Goal: Task Accomplishment & Management: Manage account settings

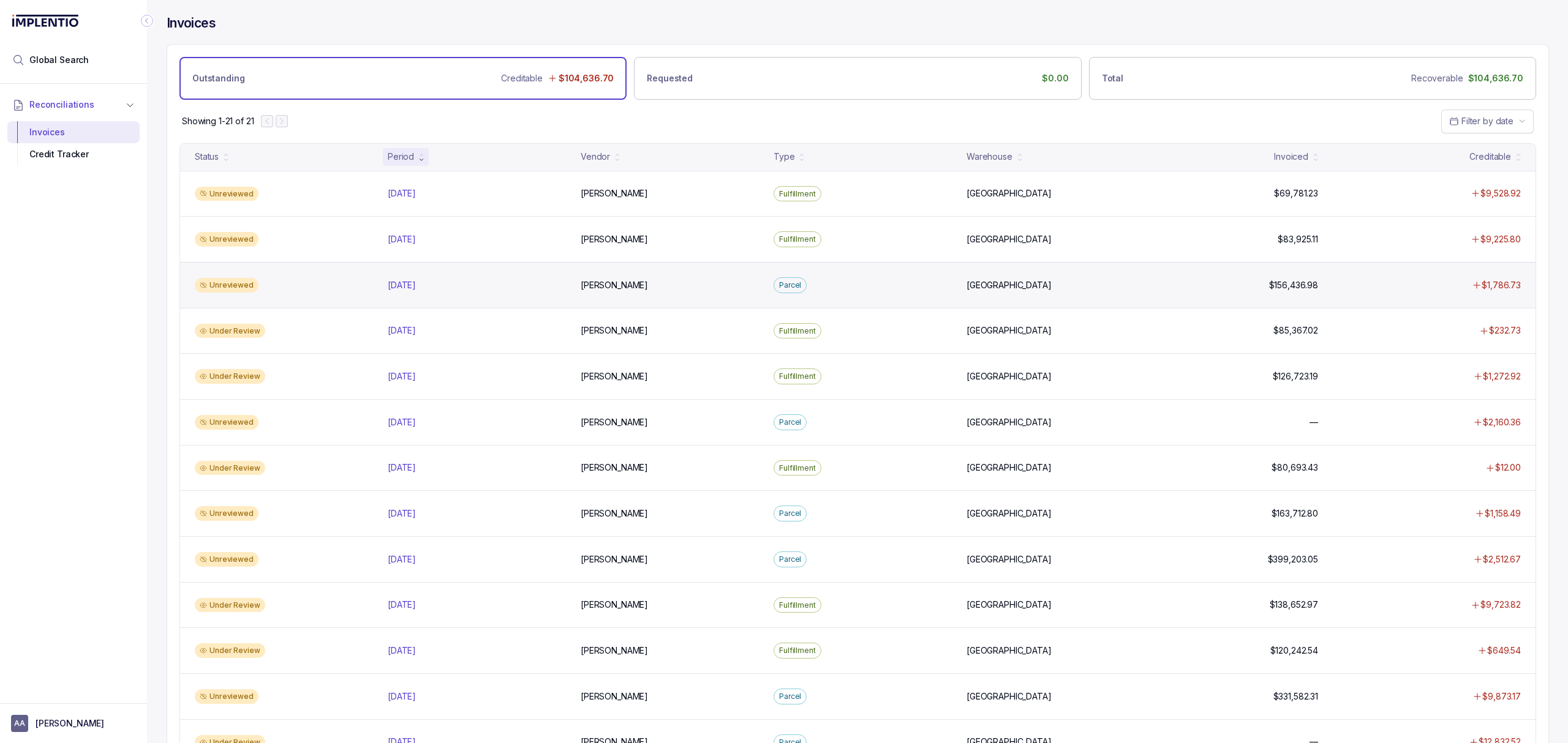
click at [348, 302] on div "Unreviewed [DATE] [DATE] [PERSON_NAME][GEOGRAPHIC_DATA] [GEOGRAPHIC_DATA] [GEOG…" at bounding box center [858, 284] width 1356 height 46
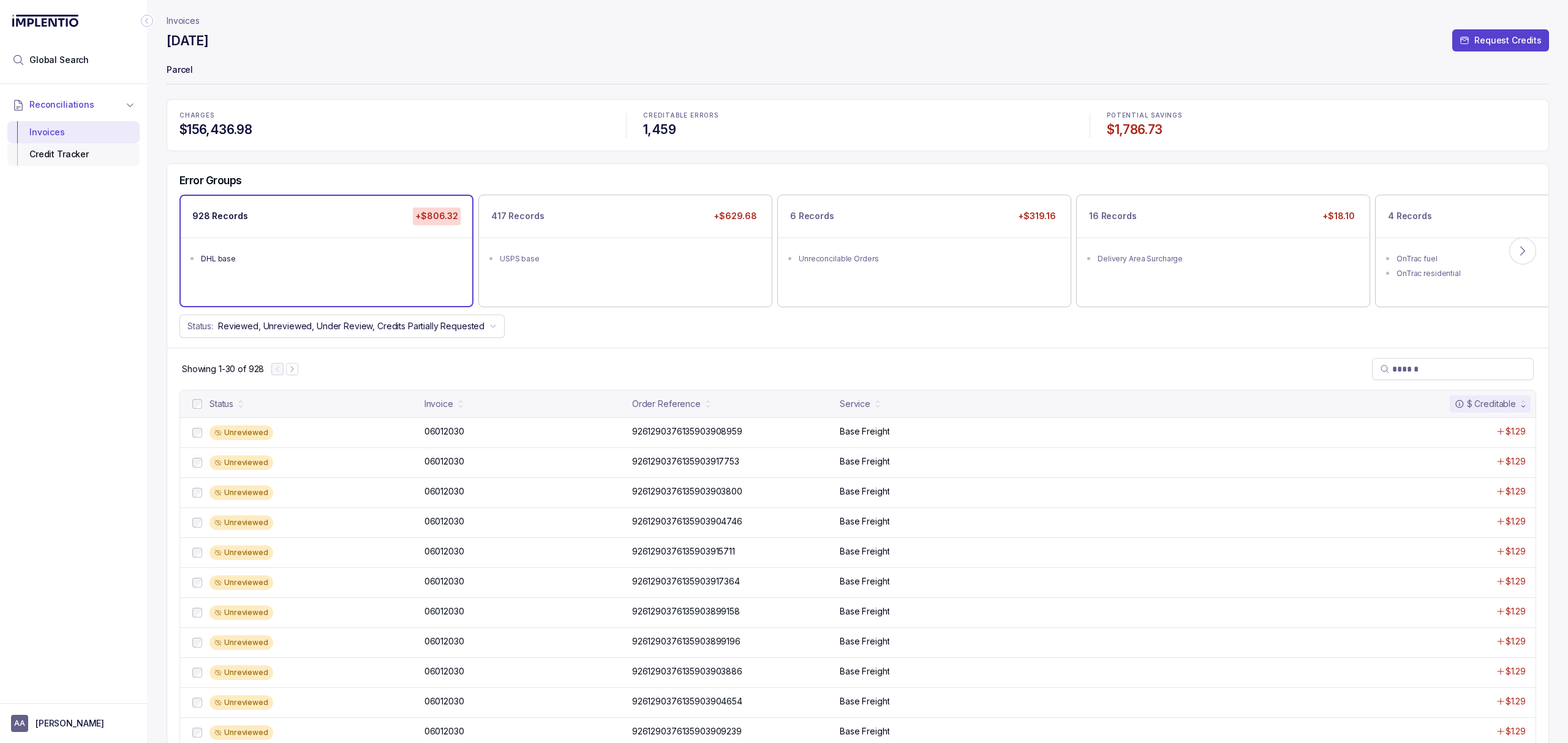
click at [94, 155] on div "Credit Tracker" at bounding box center [74, 154] width 113 height 22
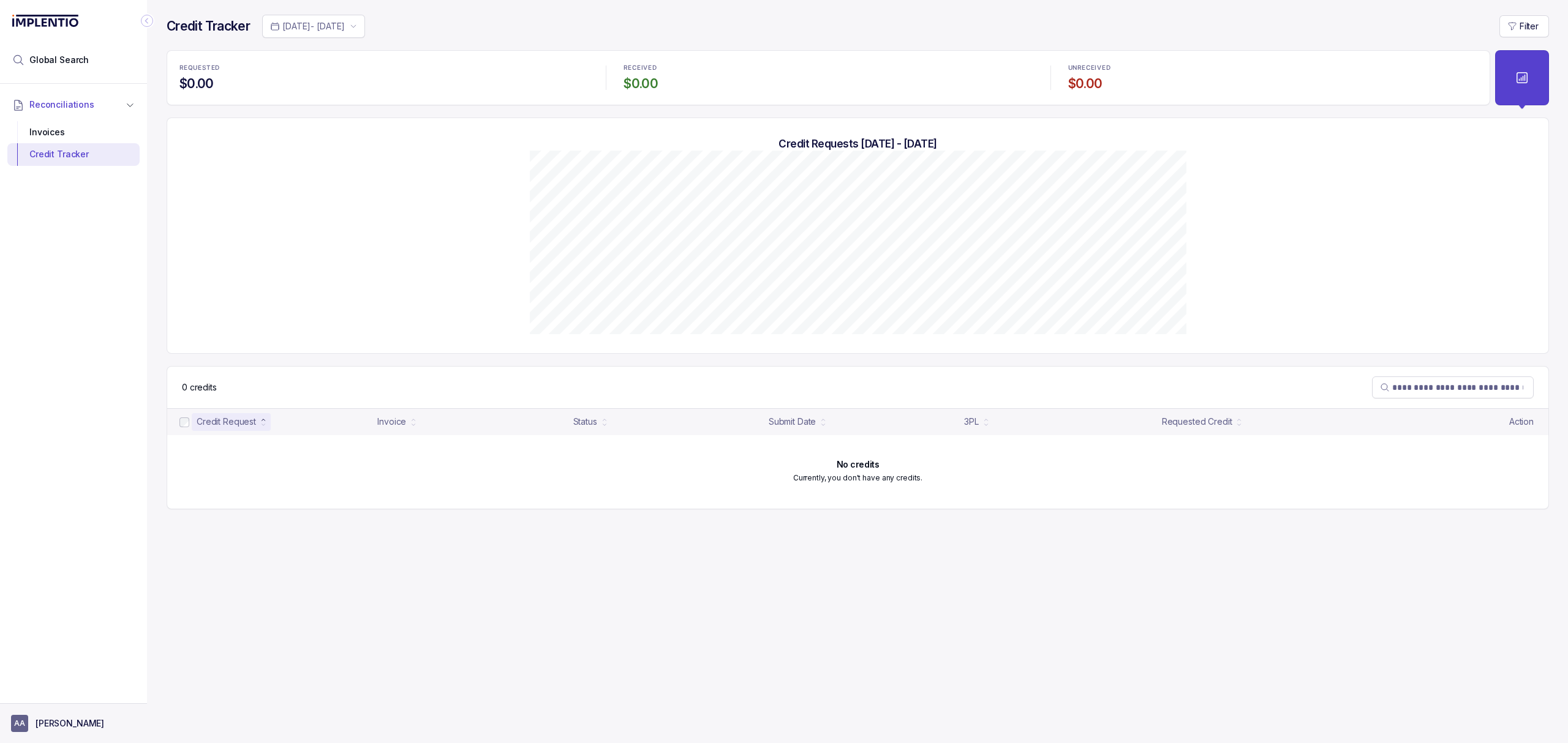
click at [74, 726] on p "[PERSON_NAME]" at bounding box center [69, 723] width 68 height 12
click at [74, 699] on p "Logout" at bounding box center [81, 696] width 102 height 12
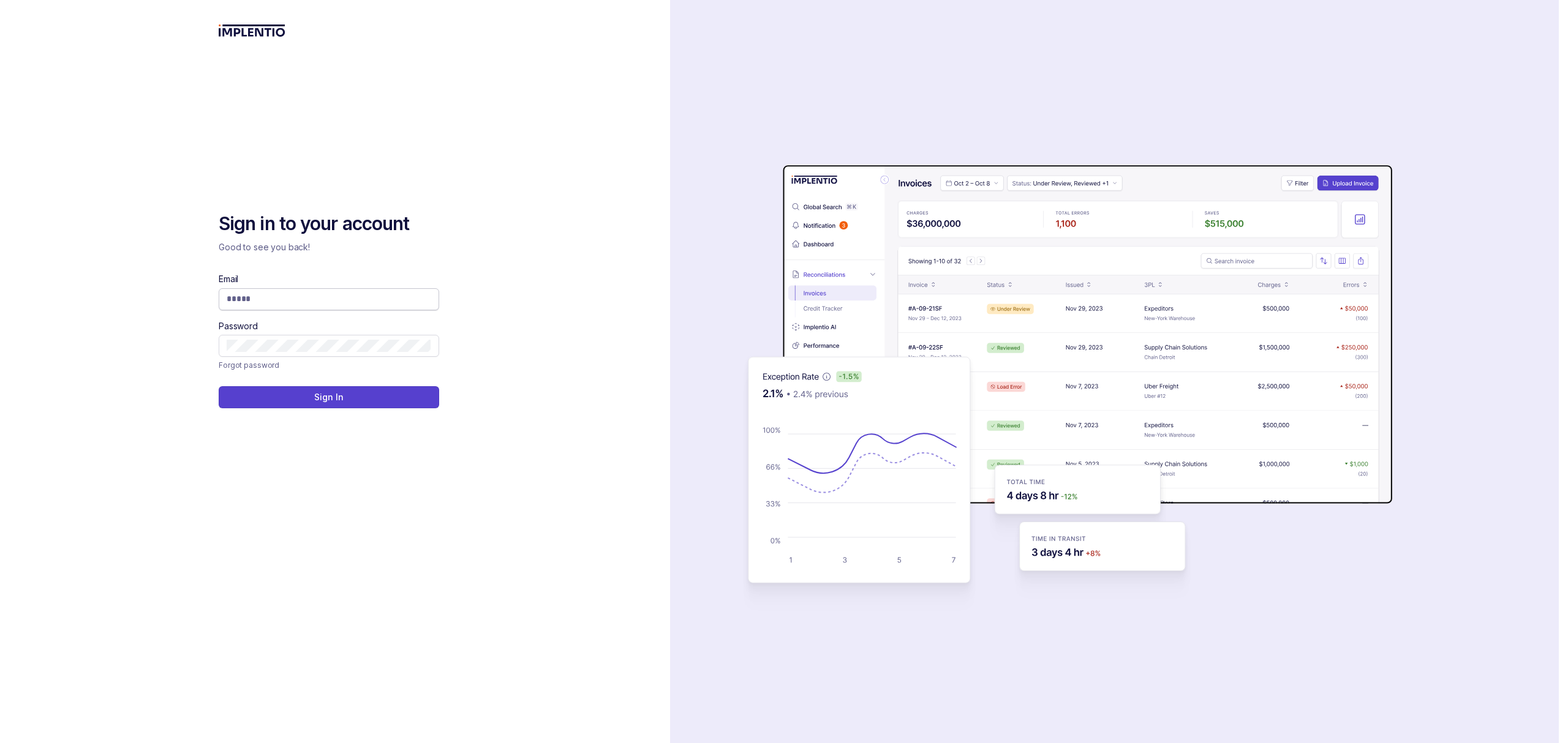
click at [327, 300] on input "Email" at bounding box center [329, 299] width 205 height 12
type input "**********"
